Goal: Use online tool/utility: Utilize a website feature to perform a specific function

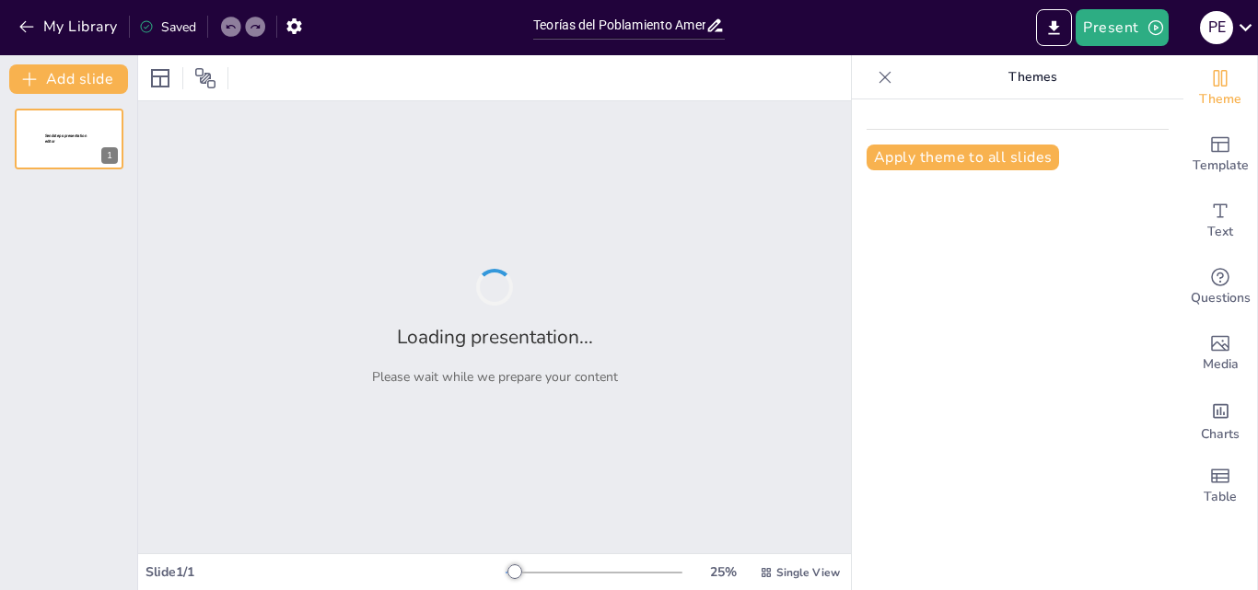
type input "Teorías del Poblamiento Americano: Un Análisis Comparativo"
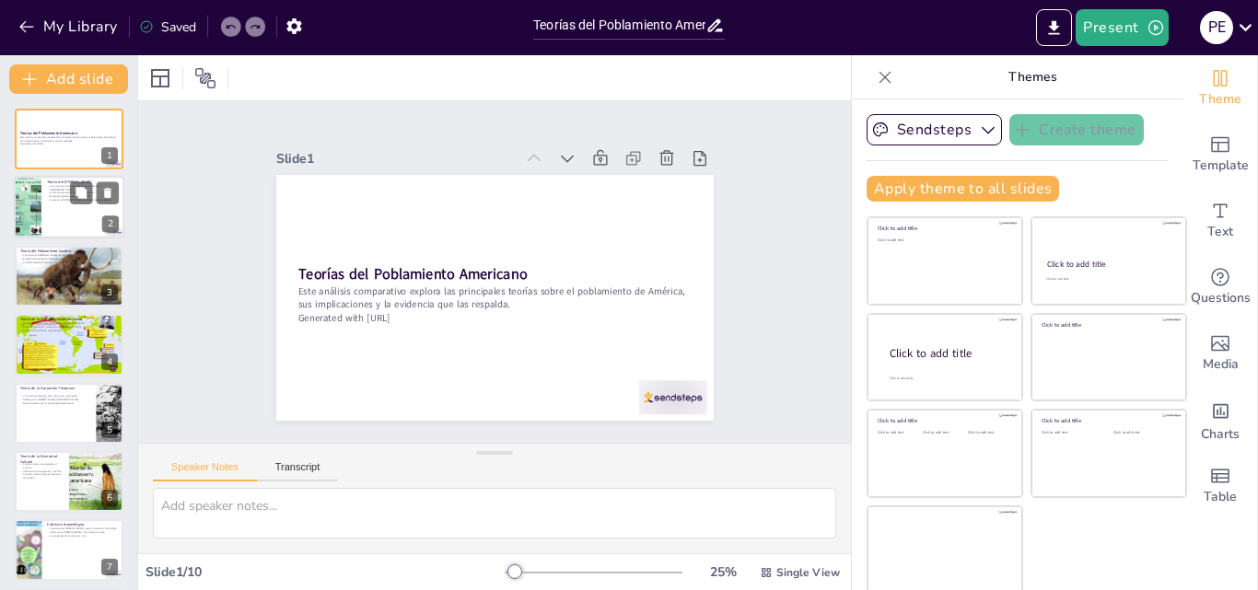
click at [73, 204] on div at bounding box center [69, 208] width 110 height 63
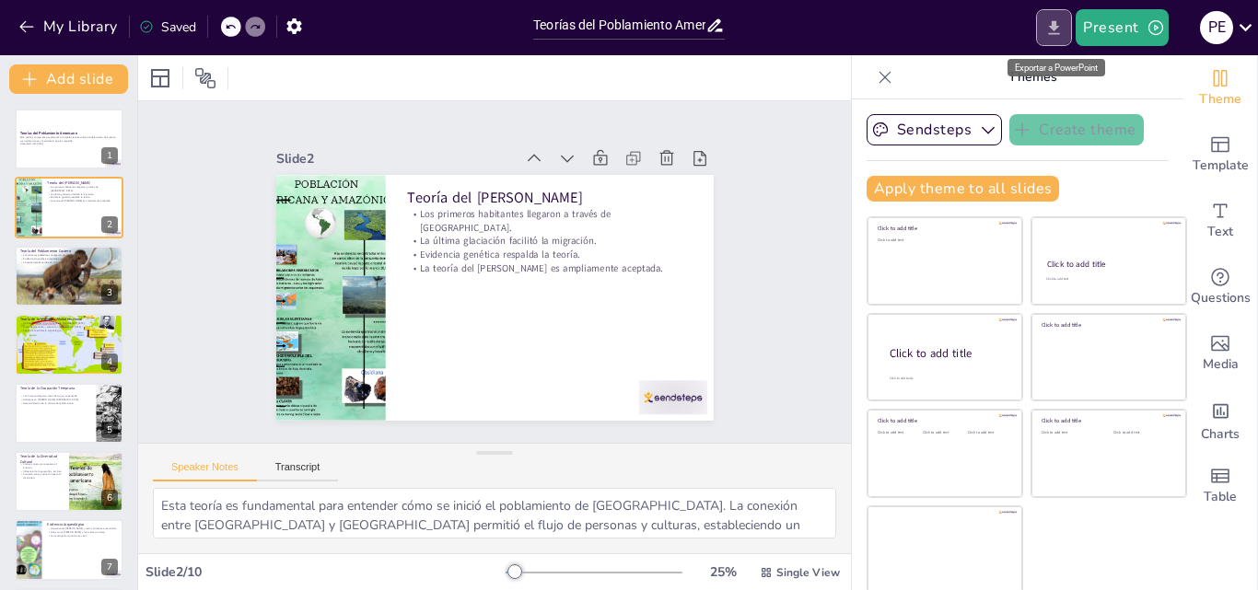
click at [1062, 26] on icon "Export to PowerPoint" at bounding box center [1053, 27] width 19 height 19
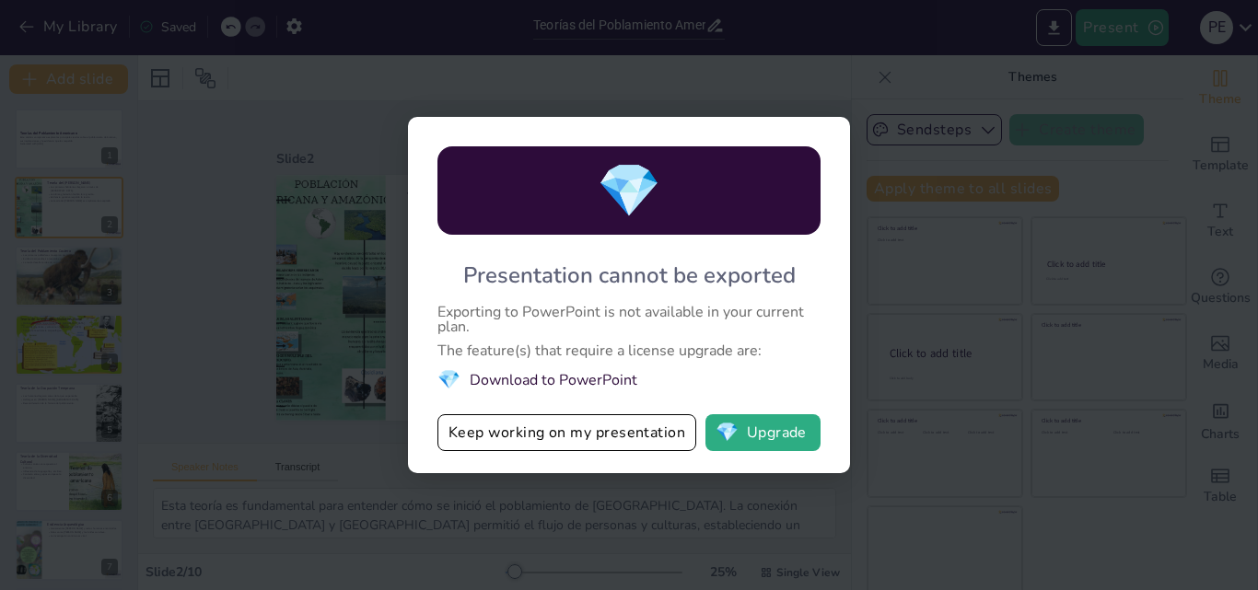
click at [702, 384] on li "💎 Download to PowerPoint" at bounding box center [628, 379] width 383 height 25
click at [434, 255] on div "💎 Presentation cannot be exported Exporting to PowerPoint is not available in y…" at bounding box center [629, 295] width 442 height 356
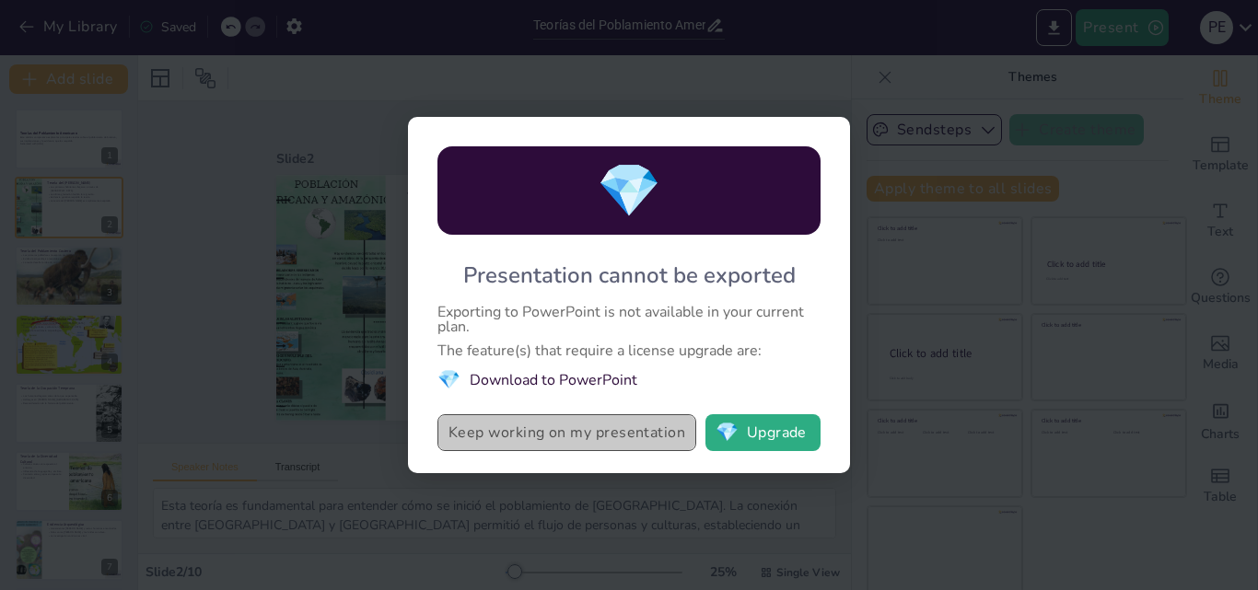
click at [520, 439] on button "Keep working on my presentation" at bounding box center [566, 432] width 259 height 37
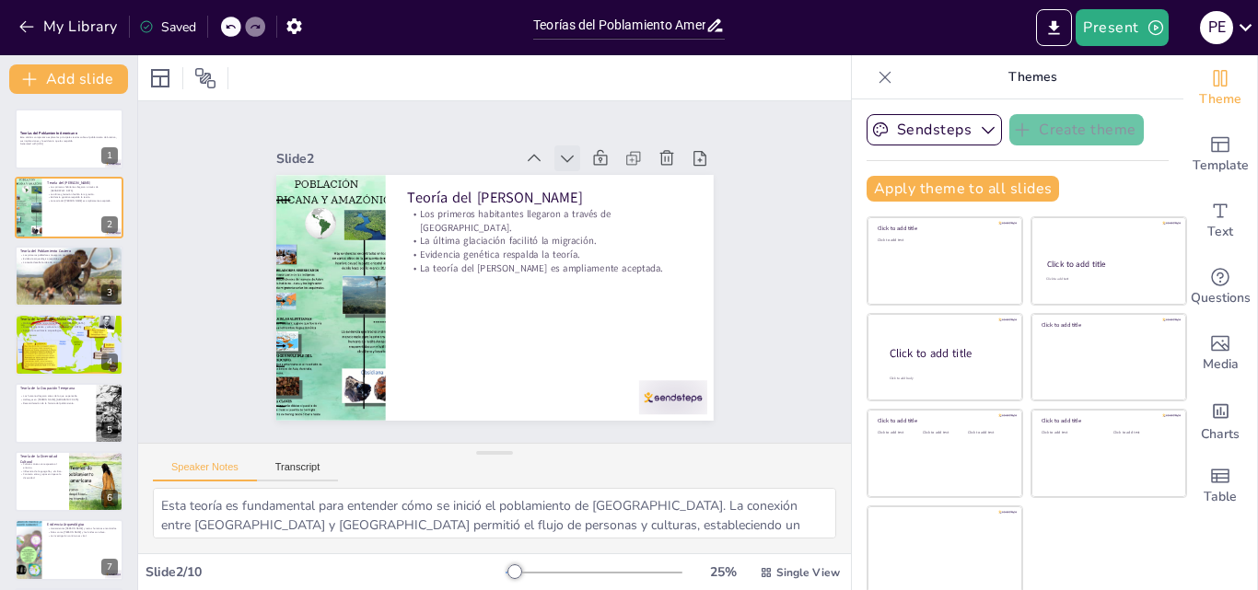
click at [613, 295] on icon at bounding box center [624, 306] width 23 height 23
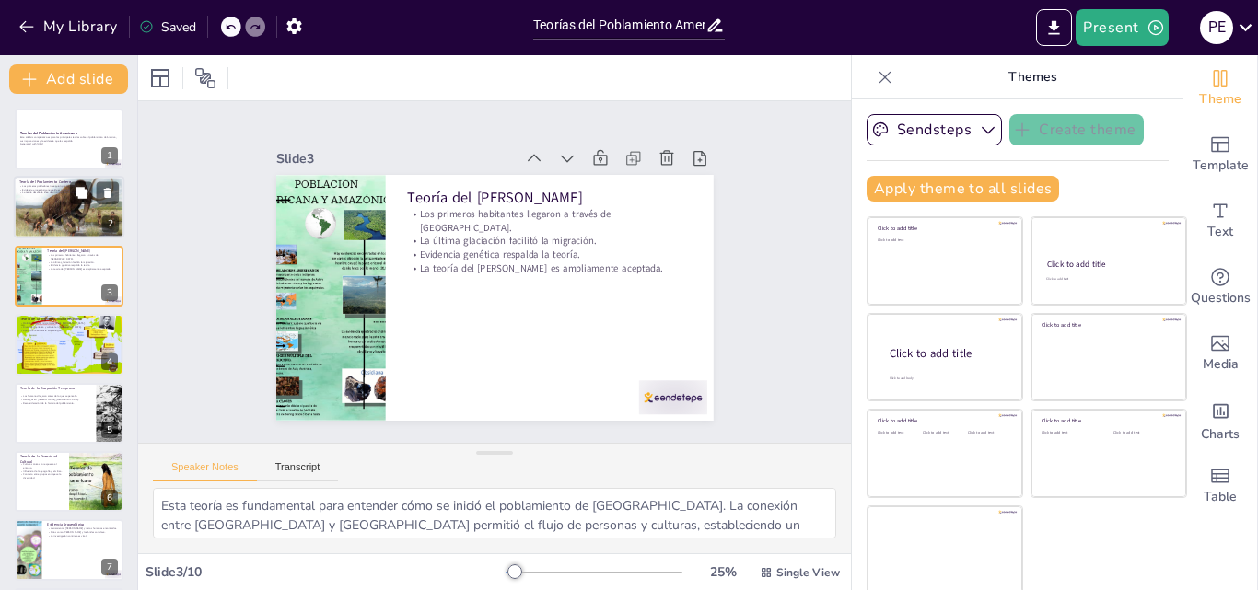
click at [63, 195] on div at bounding box center [69, 207] width 110 height 71
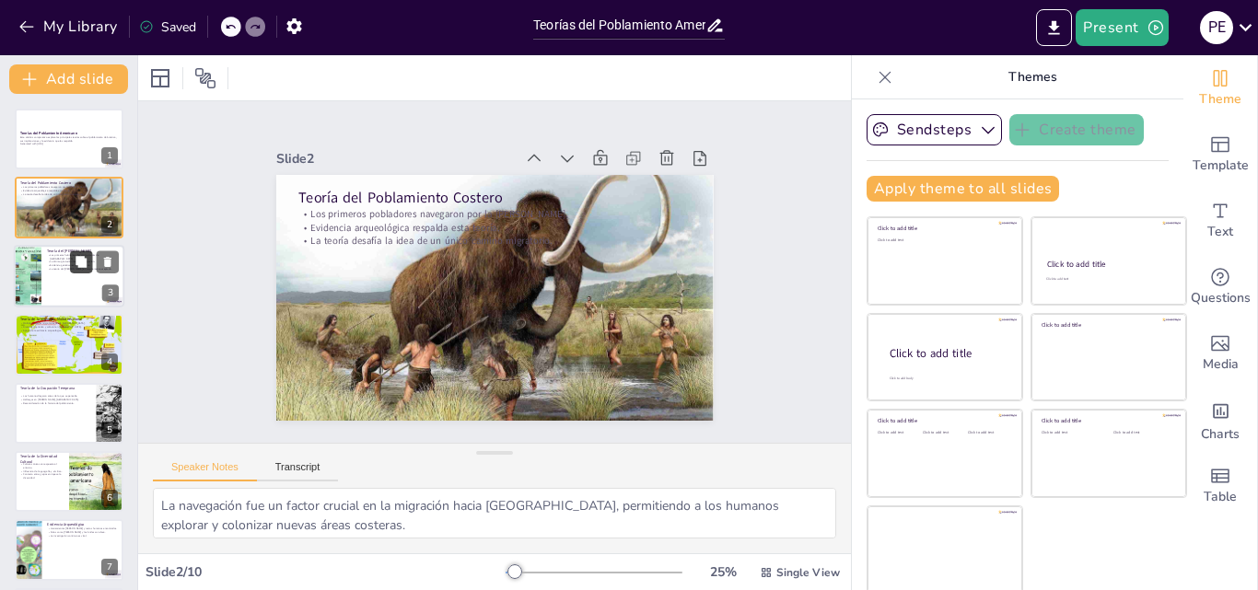
click at [71, 273] on button at bounding box center [81, 261] width 22 height 22
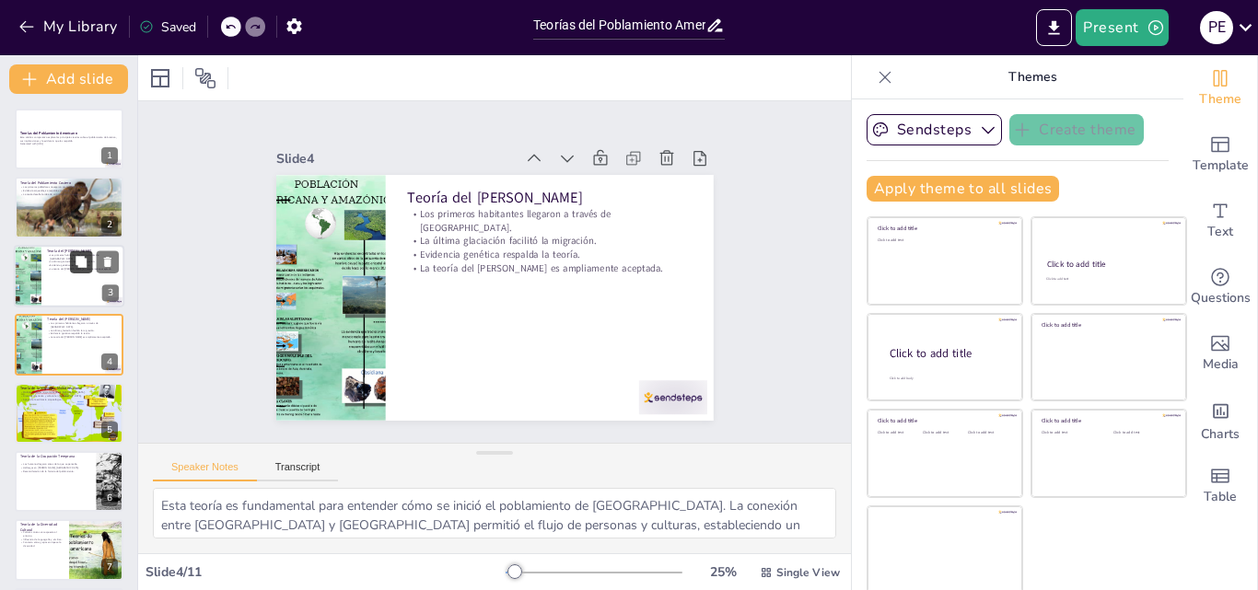
scroll to position [3, 0]
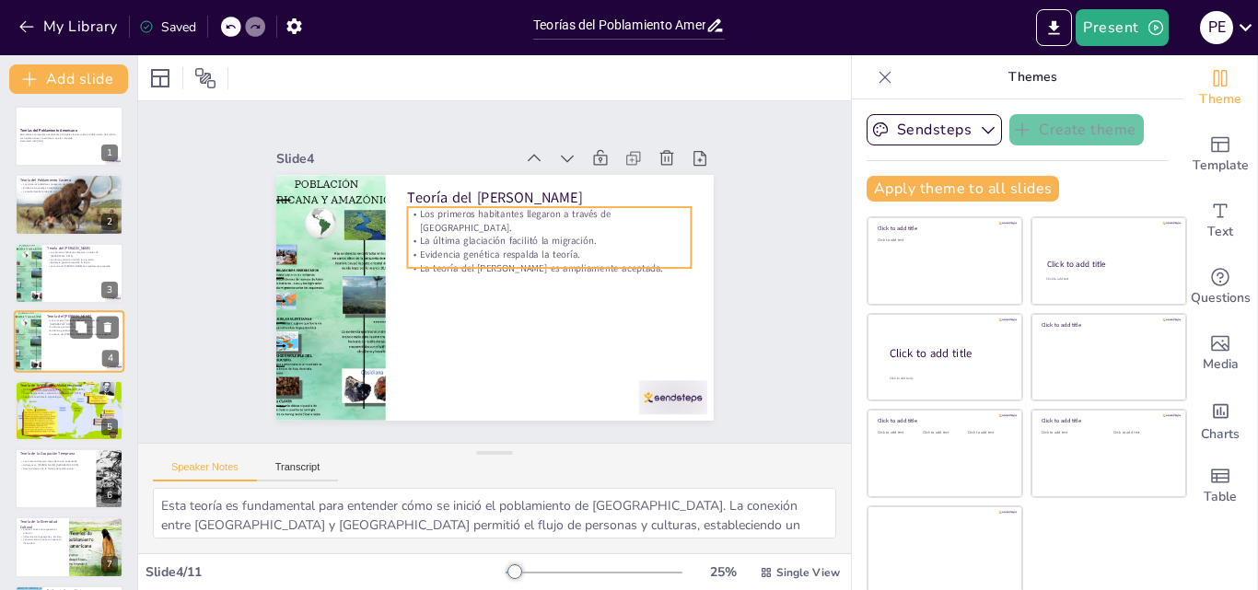
click at [52, 334] on div at bounding box center [69, 341] width 110 height 63
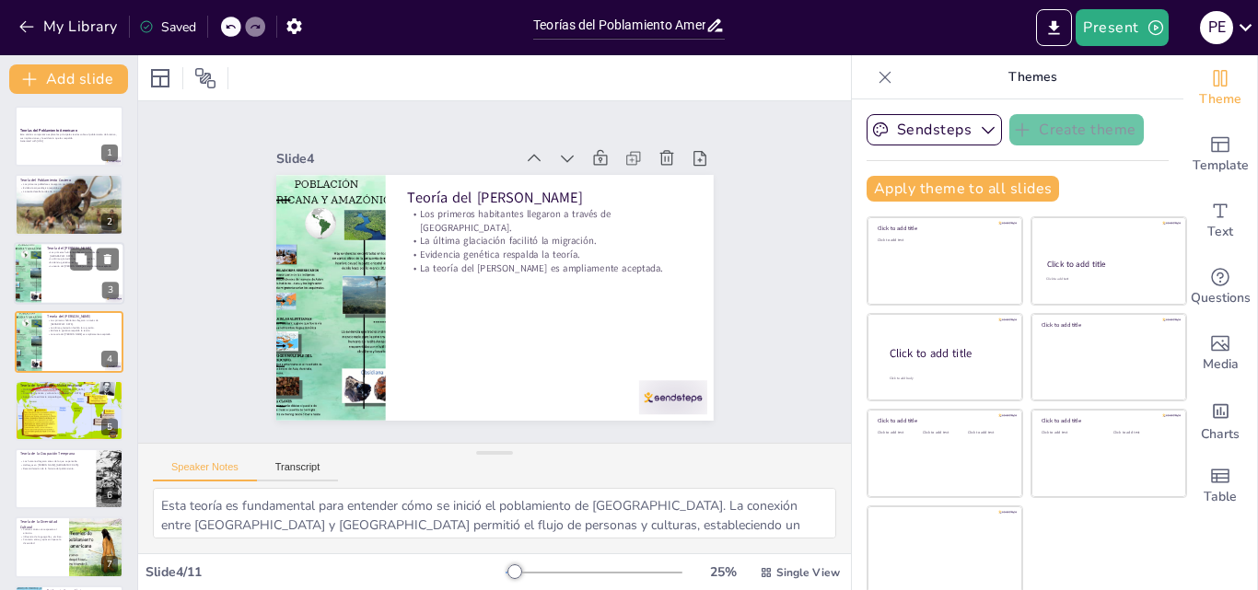
click at [54, 267] on div at bounding box center [69, 273] width 110 height 63
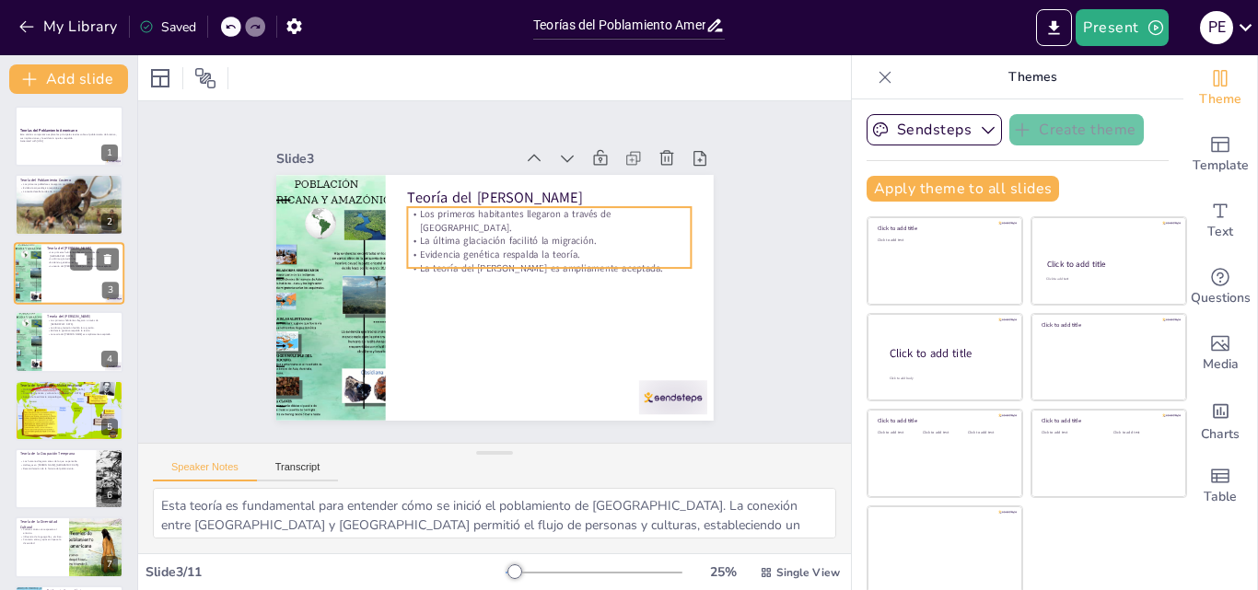
scroll to position [0, 0]
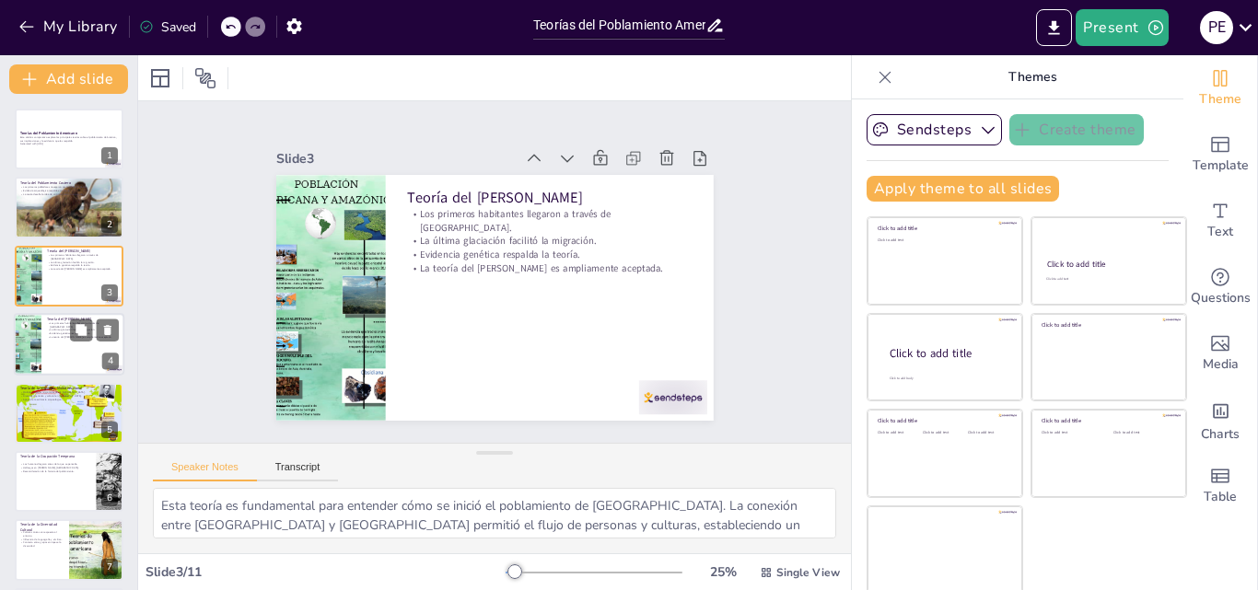
click at [63, 352] on div at bounding box center [69, 344] width 110 height 63
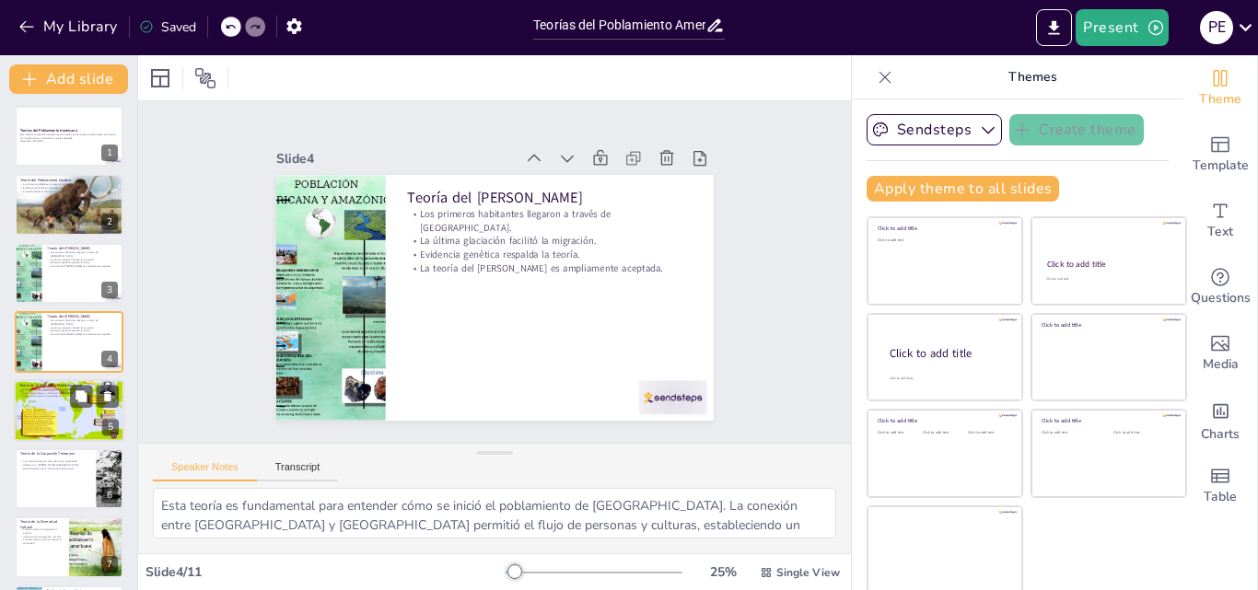
click at [62, 425] on div at bounding box center [69, 410] width 110 height 83
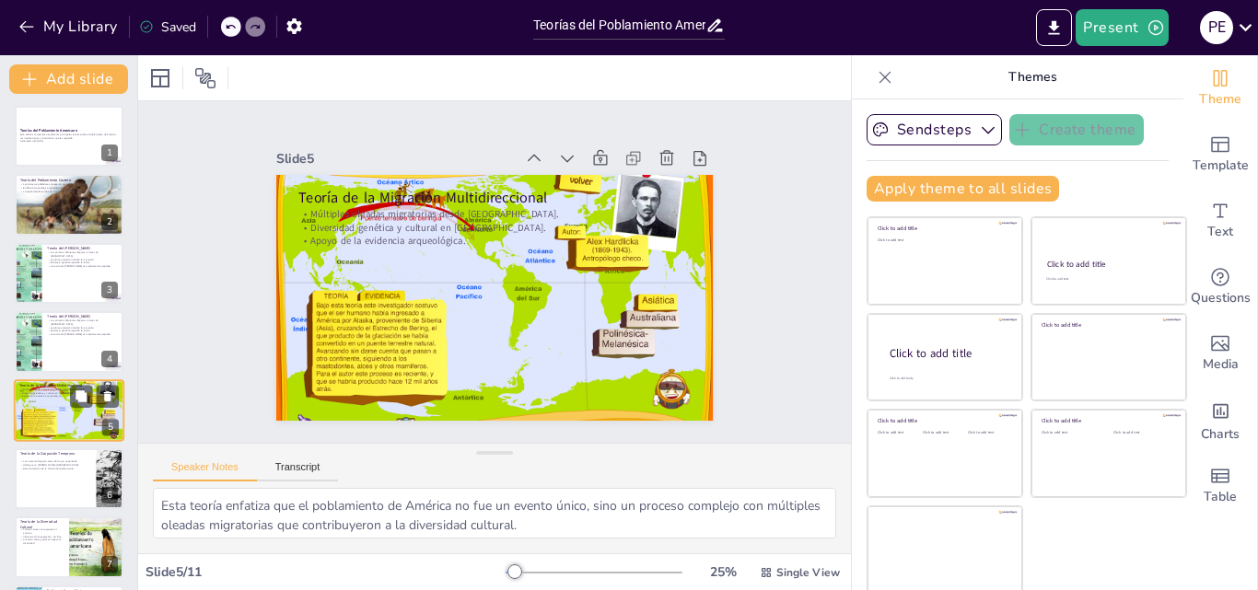
scroll to position [71, 0]
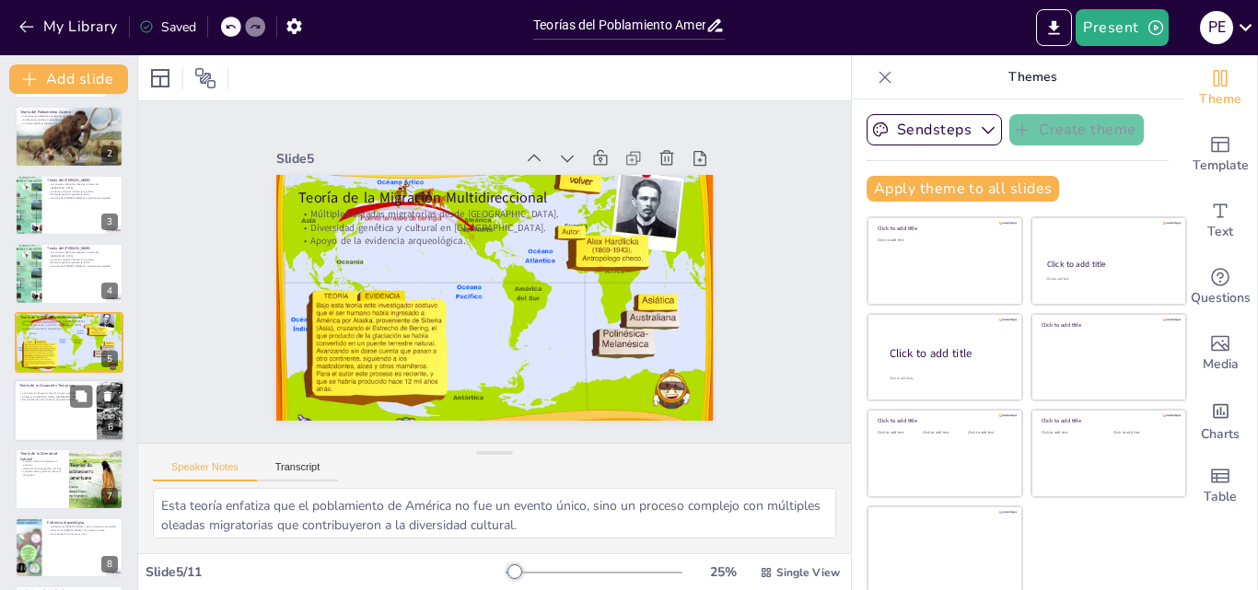
click at [61, 420] on div at bounding box center [69, 410] width 110 height 63
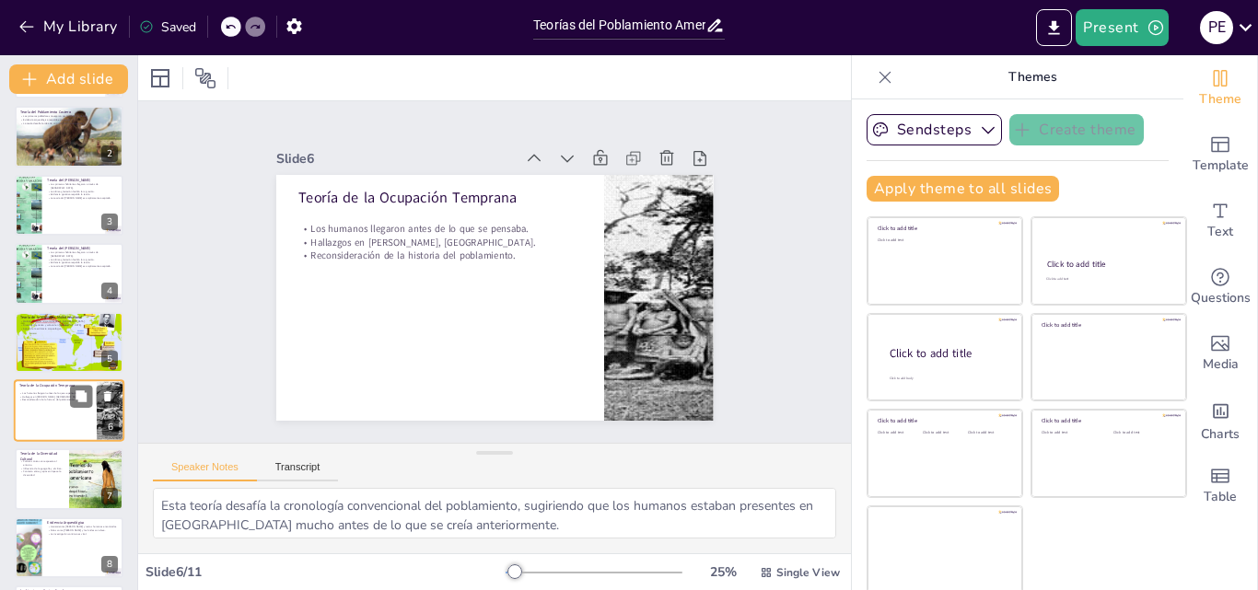
scroll to position [140, 0]
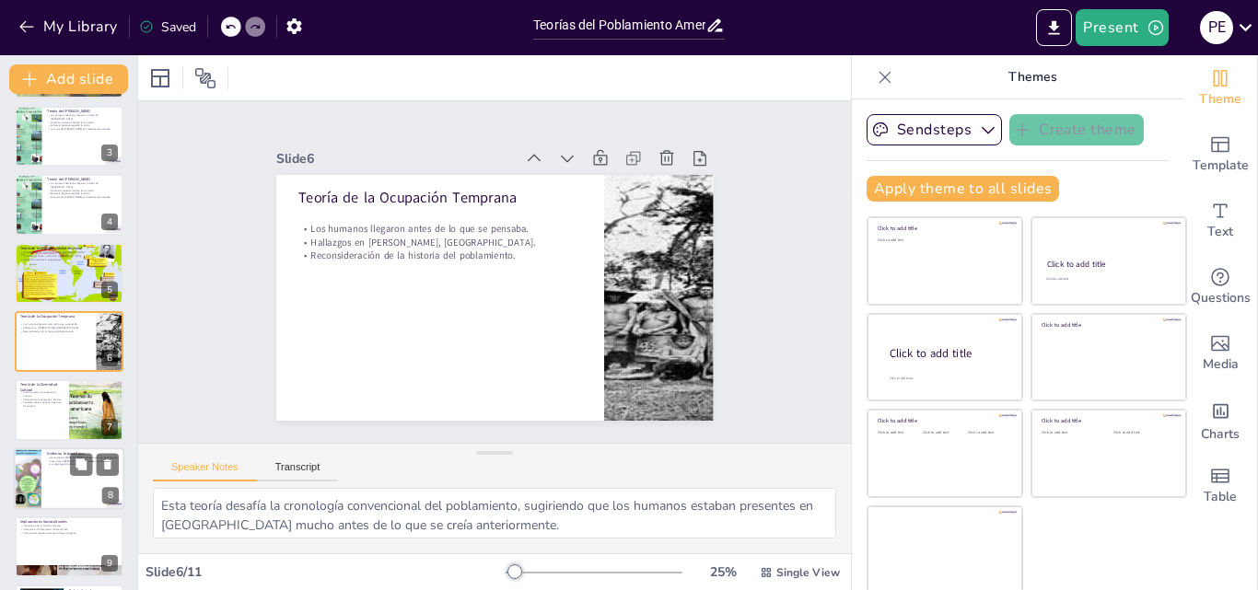
click at [61, 471] on div at bounding box center [69, 478] width 110 height 63
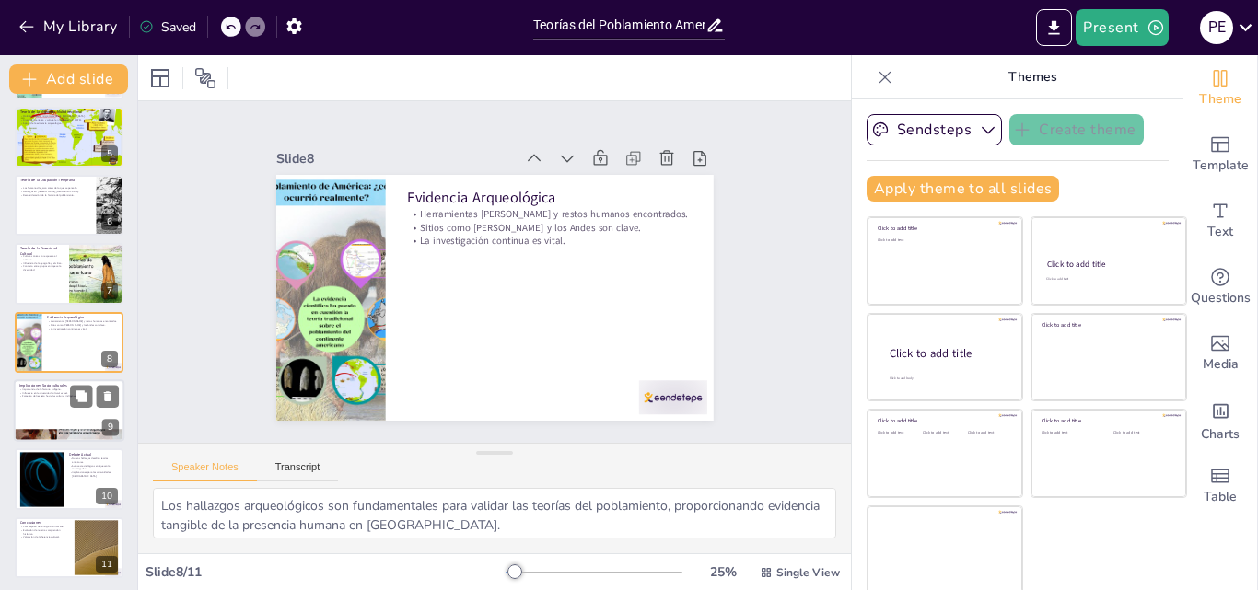
scroll to position [279, 0]
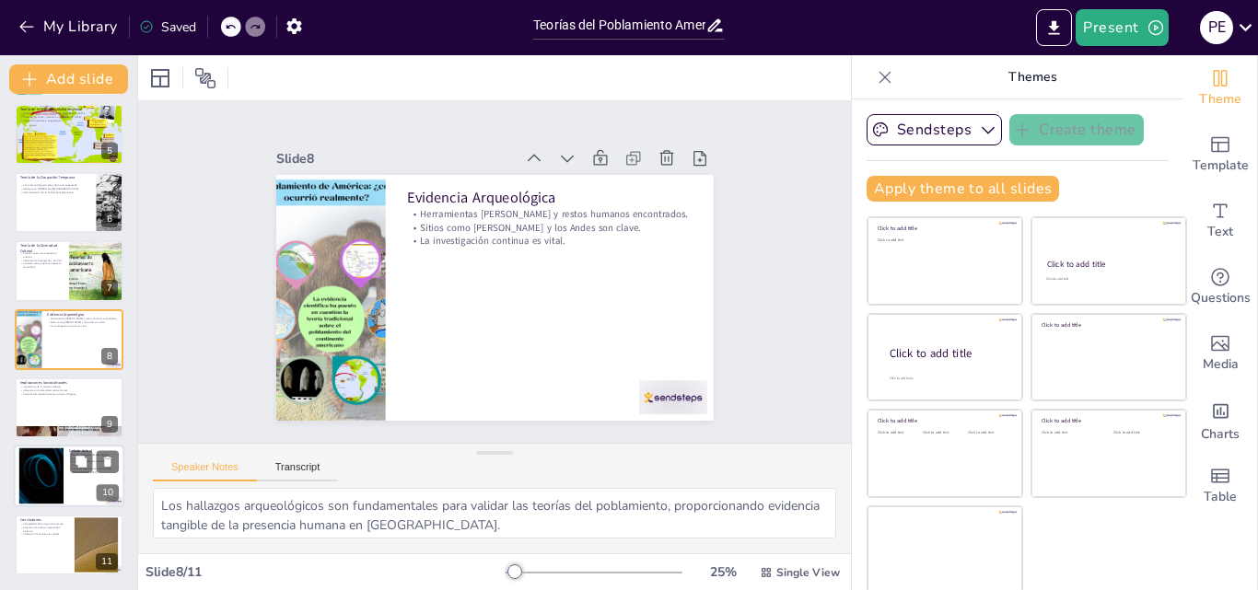
click at [52, 468] on div at bounding box center [41, 476] width 99 height 56
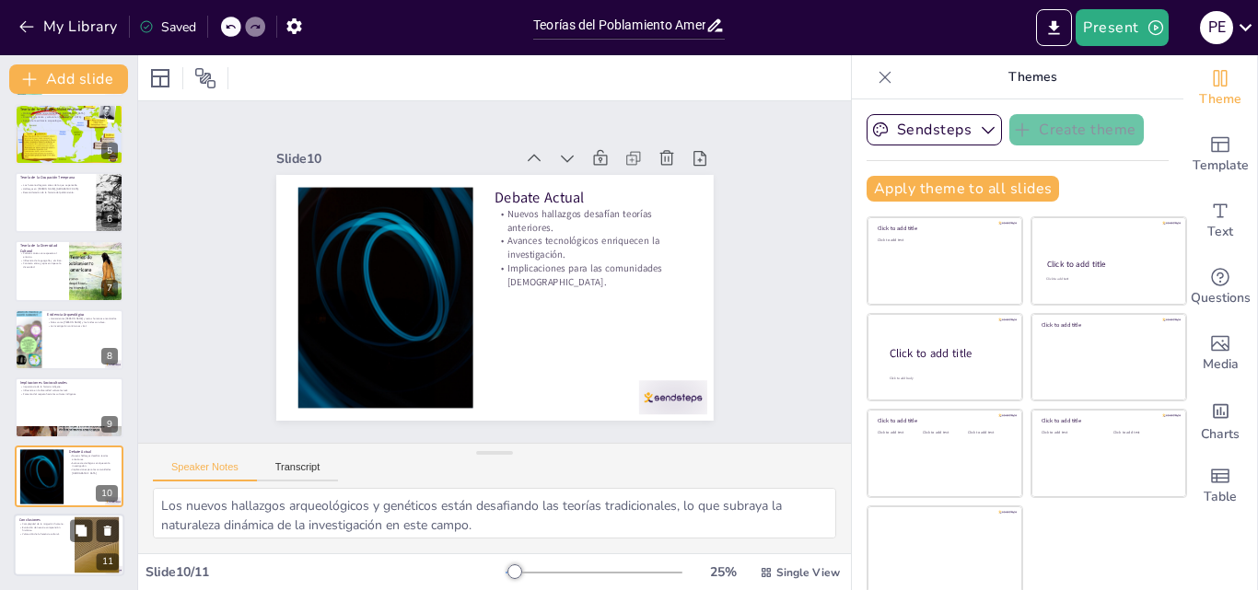
click at [44, 540] on div at bounding box center [69, 545] width 110 height 63
type textarea "La migración humana hacia [GEOGRAPHIC_DATA] fue un proceso complejo que involuc…"
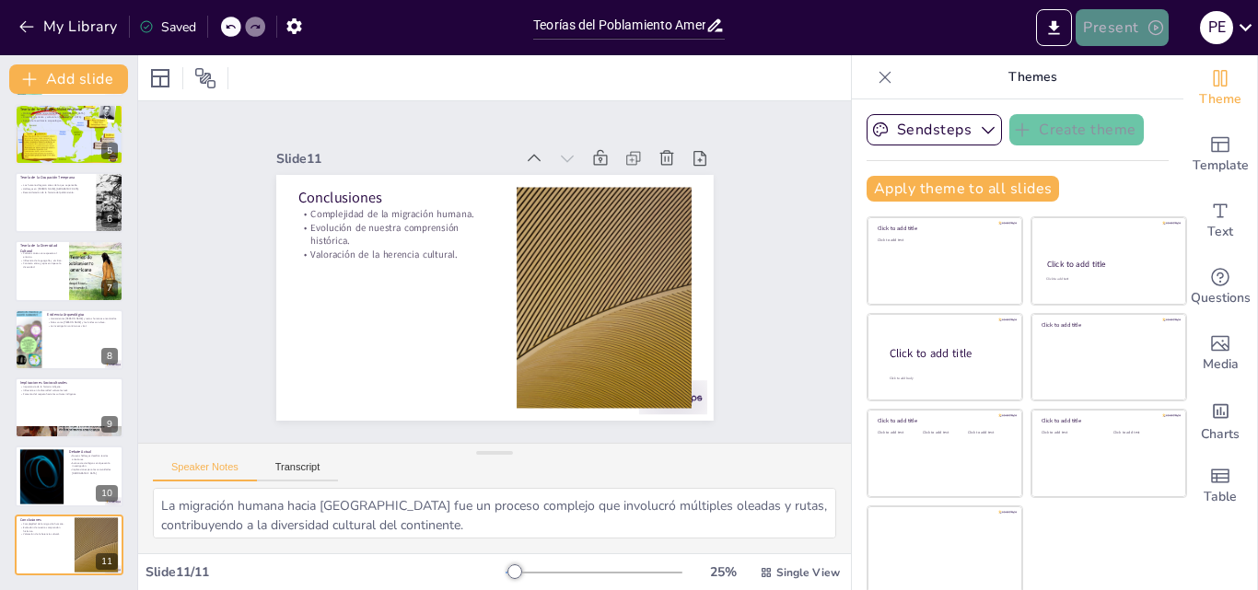
click at [1138, 28] on button "Present" at bounding box center [1121, 27] width 92 height 37
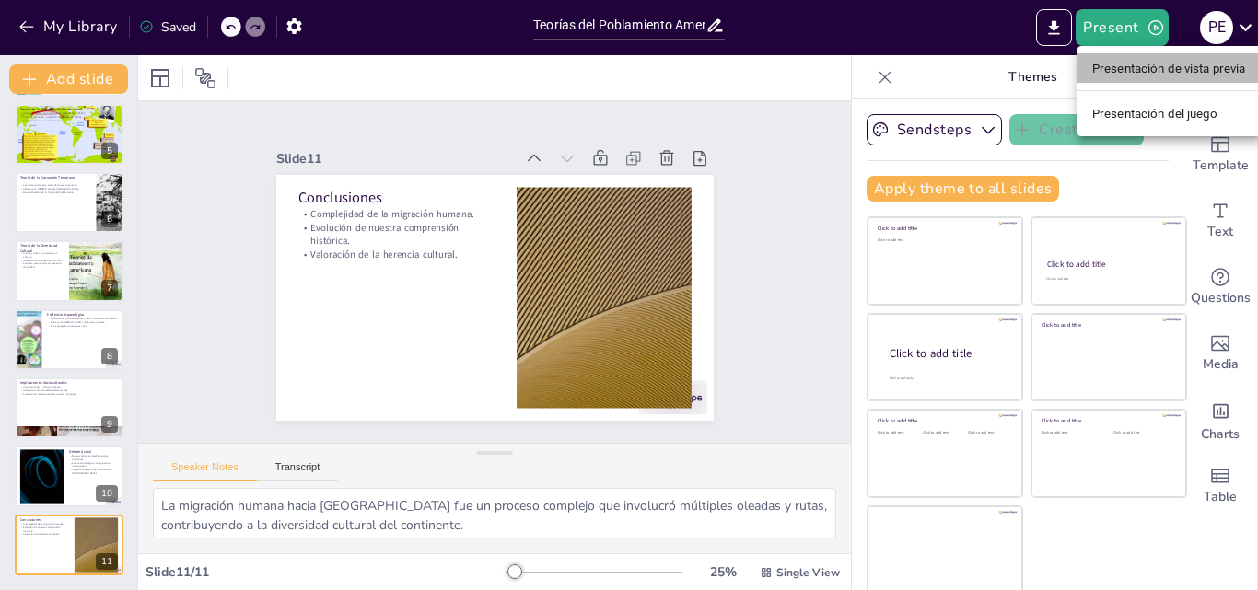
click at [1130, 72] on font "Presentación de vista previa" at bounding box center [1169, 69] width 154 height 14
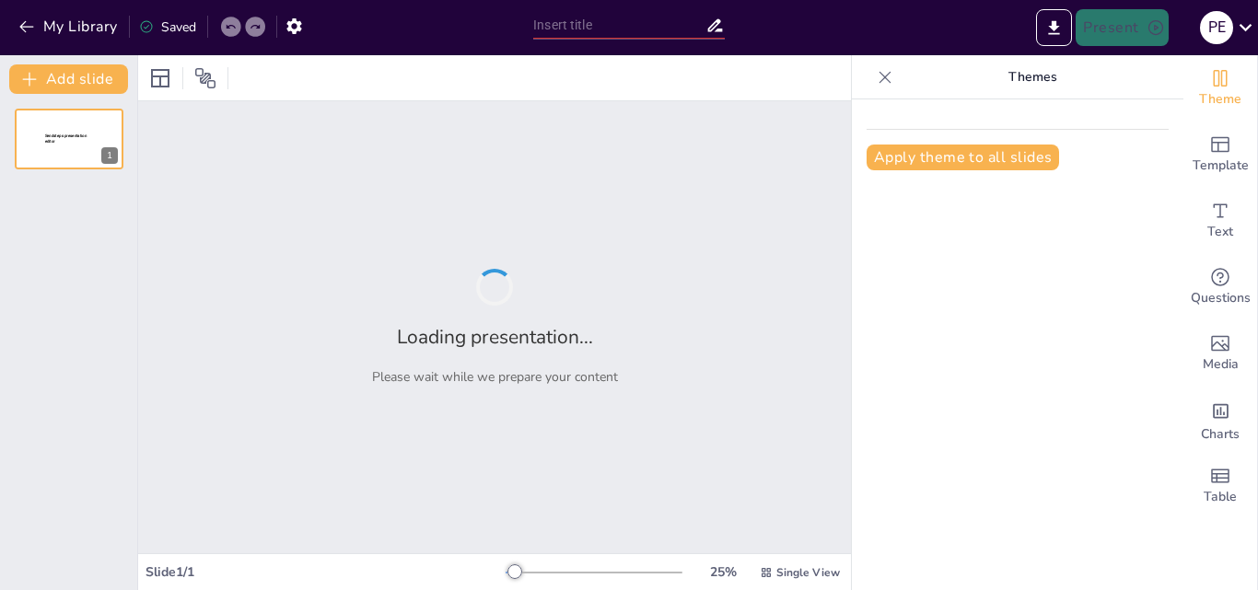
type input "Teorías del Poblamiento Americano: Un Análisis Comparativo"
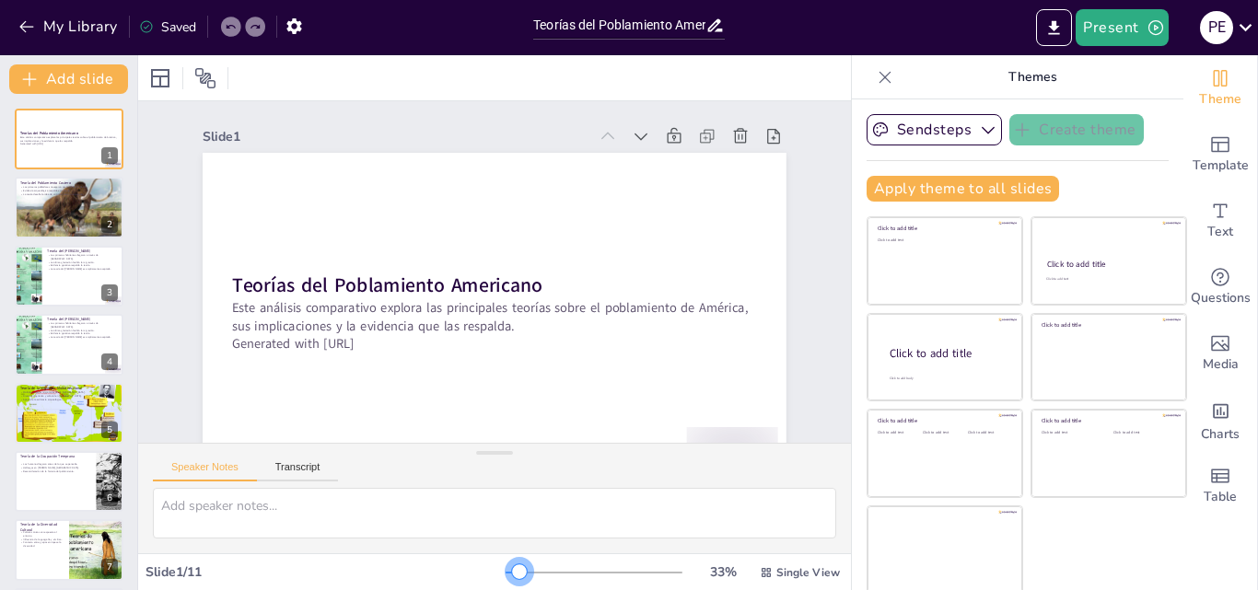
drag, startPoint x: 491, startPoint y: 572, endPoint x: 494, endPoint y: 558, distance: 14.1
click at [505, 558] on div "33 % Single View" at bounding box center [674, 572] width 338 height 29
click at [776, 575] on span "Single View" at bounding box center [808, 572] width 64 height 15
click at [1048, 29] on icon "Export to PowerPoint" at bounding box center [1053, 27] width 19 height 19
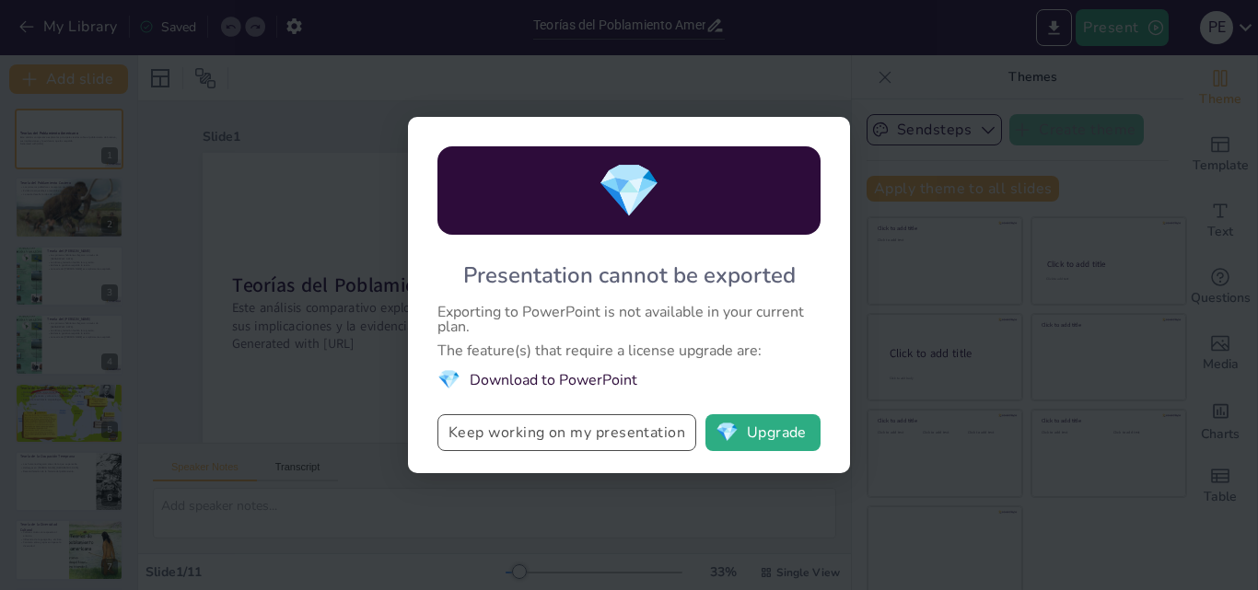
click at [584, 435] on button "Keep working on my presentation" at bounding box center [566, 432] width 259 height 37
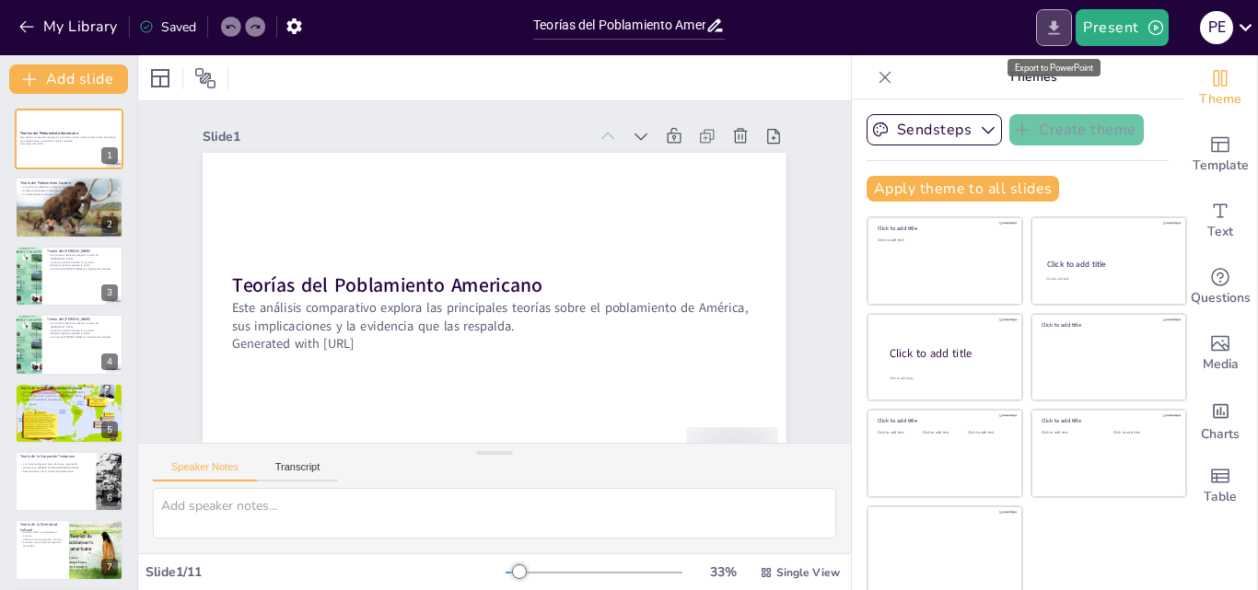
click at [1052, 22] on icon "Export to PowerPoint" at bounding box center [1053, 27] width 19 height 19
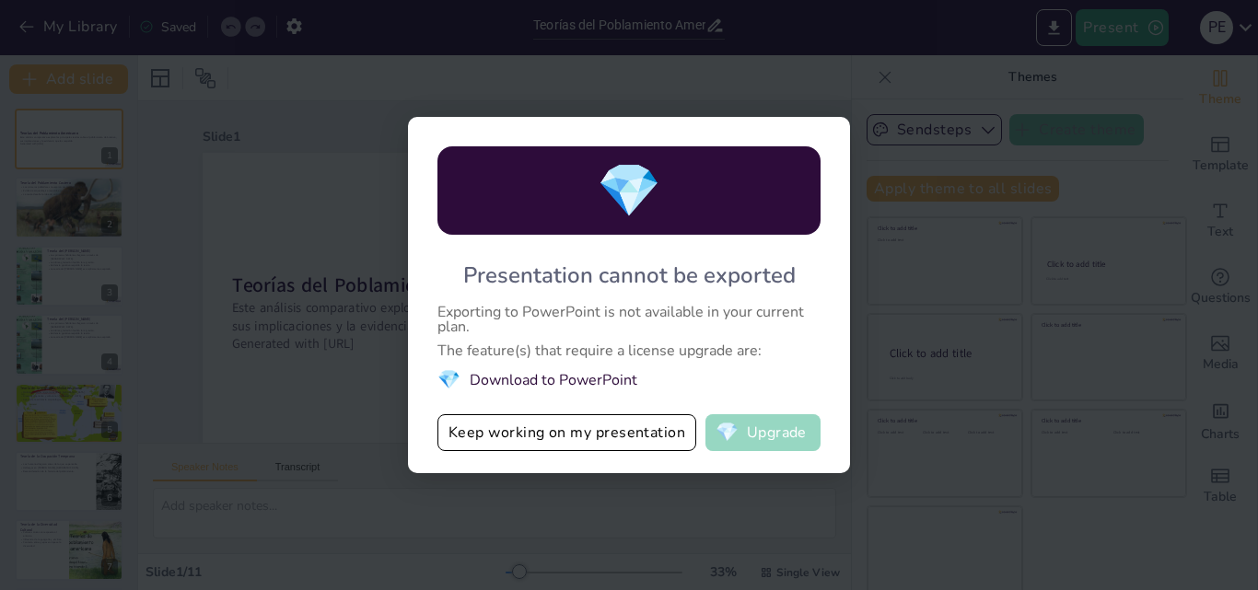
click at [762, 440] on button "💎 Upgrade" at bounding box center [762, 432] width 115 height 37
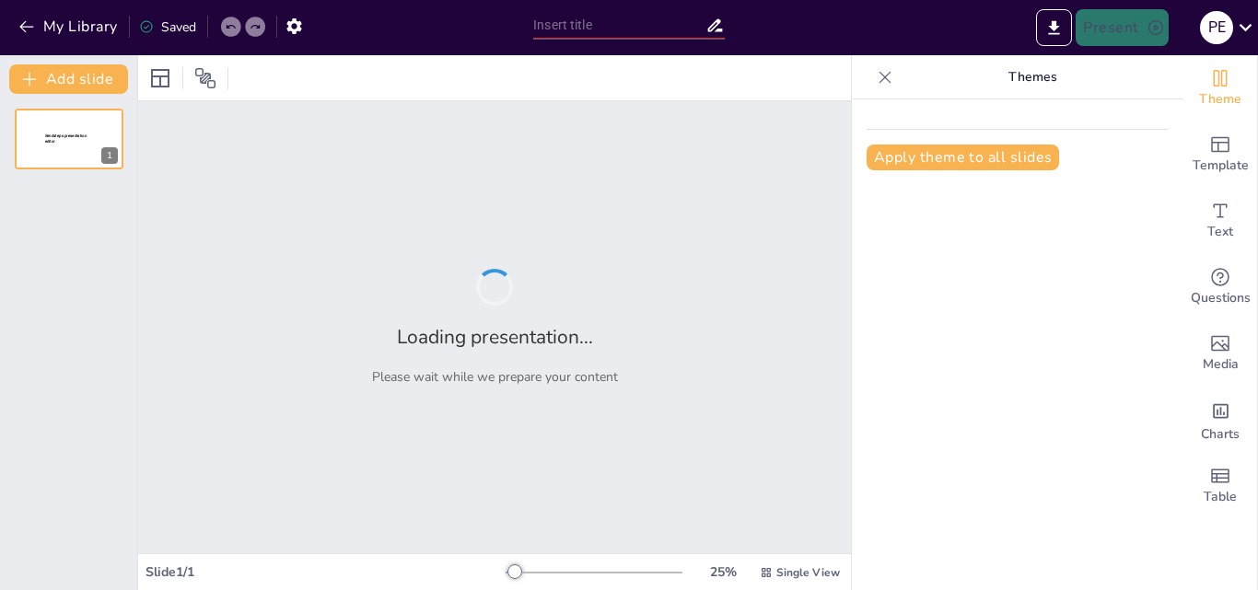
type input "Teorías del Poblamiento Americano: Un Análisis Comparativo"
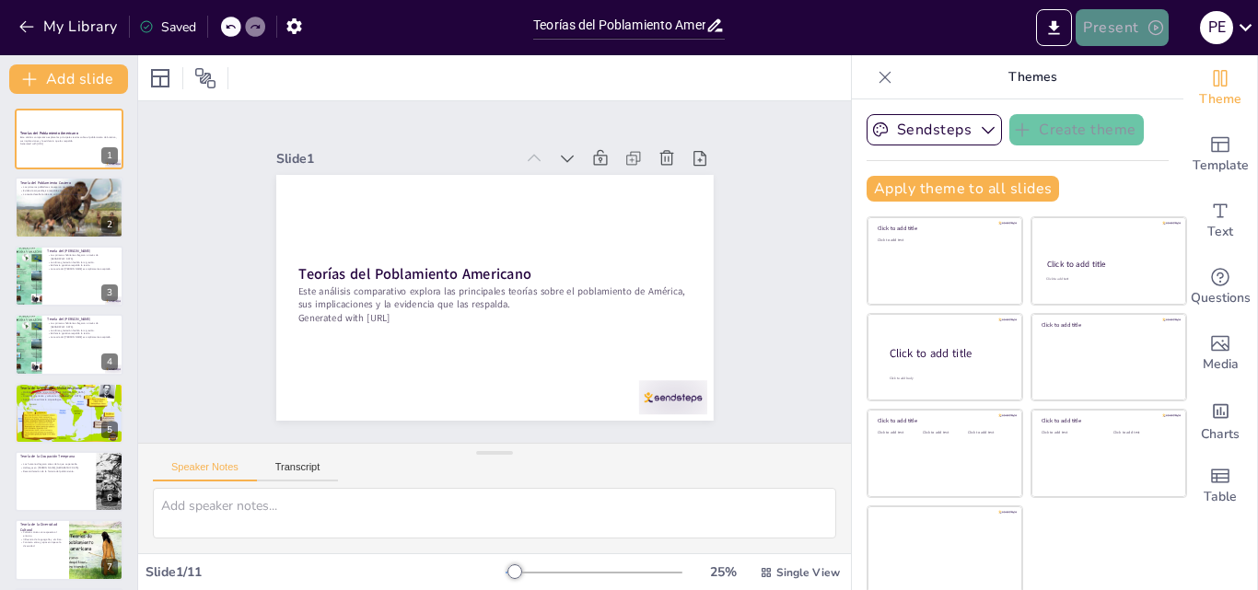
click at [1111, 29] on button "Present" at bounding box center [1121, 27] width 92 height 37
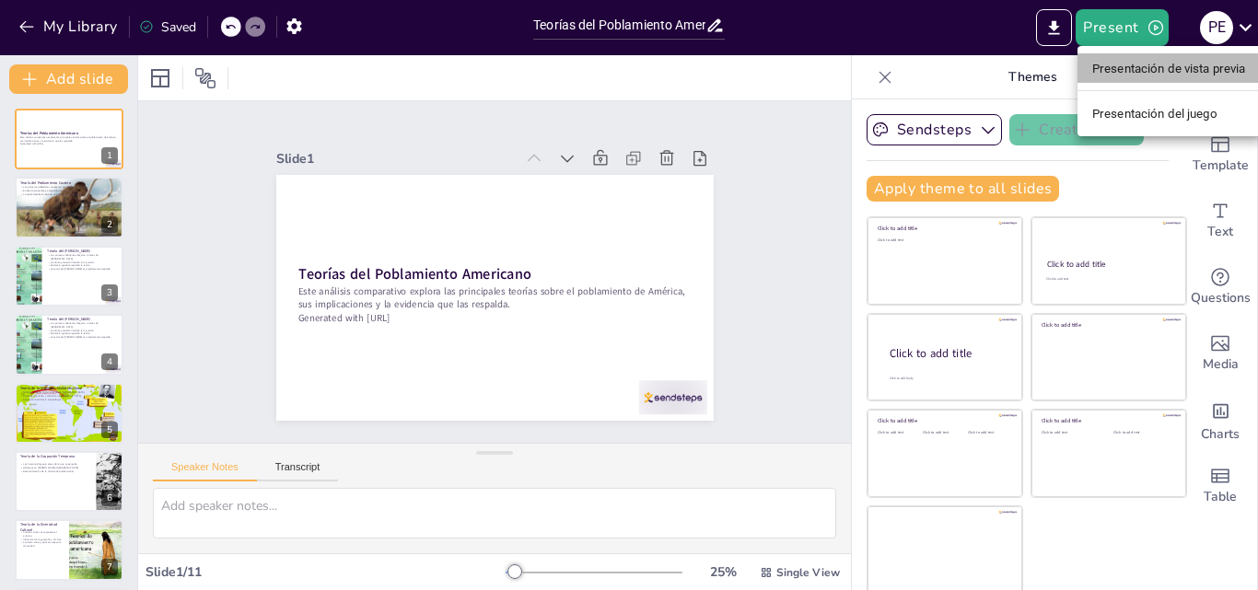
click at [1121, 59] on font "Presentación de vista previa" at bounding box center [1169, 68] width 154 height 18
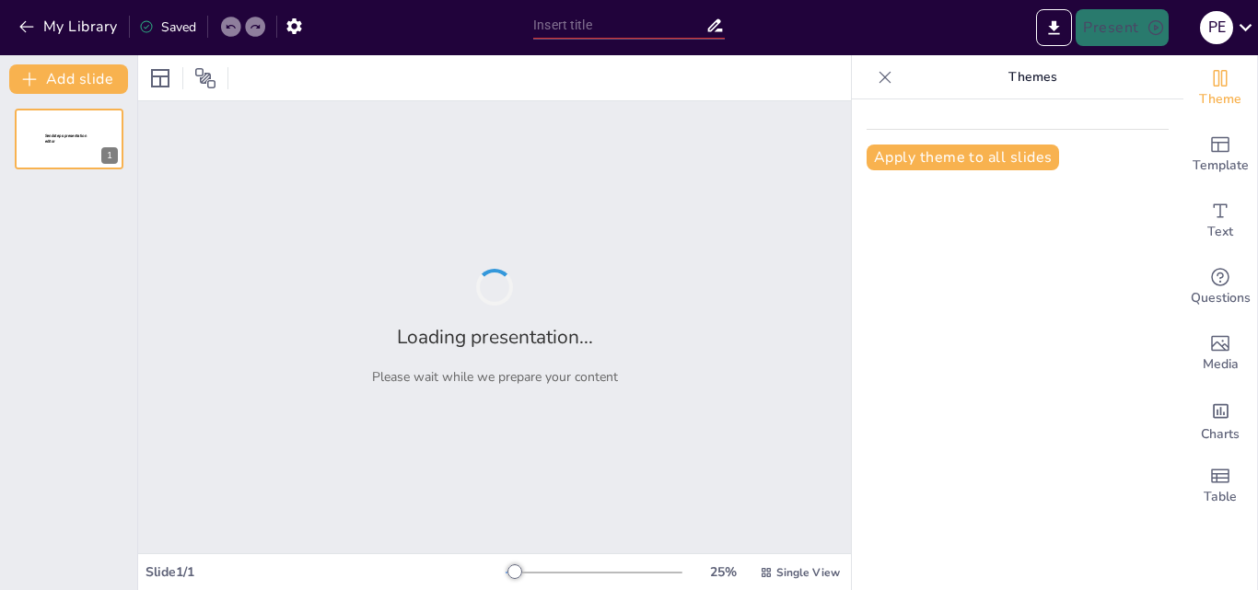
type input "Teorías del Poblamiento Americano: Un Análisis Comparativo"
